Goal: Navigation & Orientation: Find specific page/section

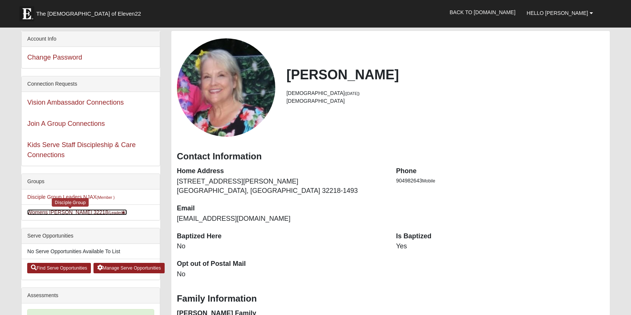
click at [86, 213] on link "Womens [PERSON_NAME] 32218 (Leader )" at bounding box center [77, 212] width 100 height 6
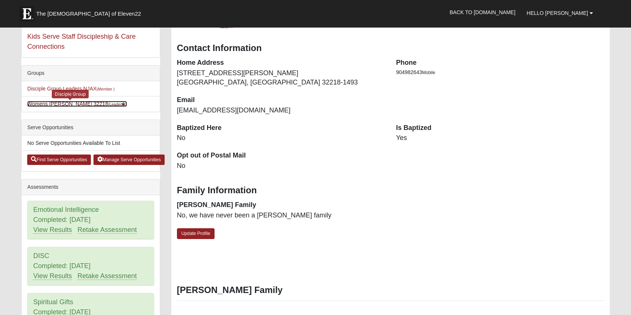
scroll to position [214, 0]
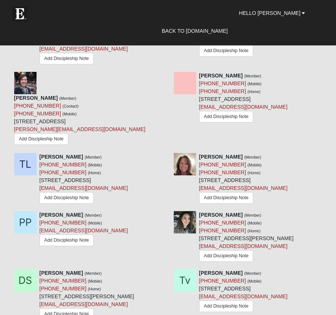
scroll to position [746, 0]
